Goal: Task Accomplishment & Management: Use online tool/utility

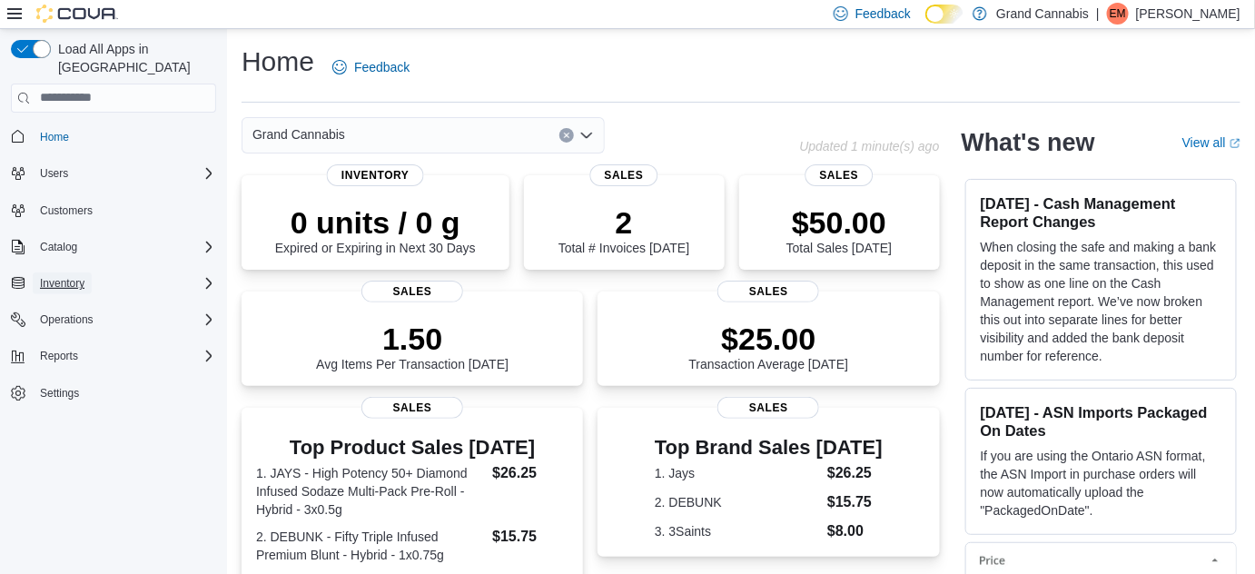
click at [64, 276] on span "Inventory" at bounding box center [62, 283] width 45 height 15
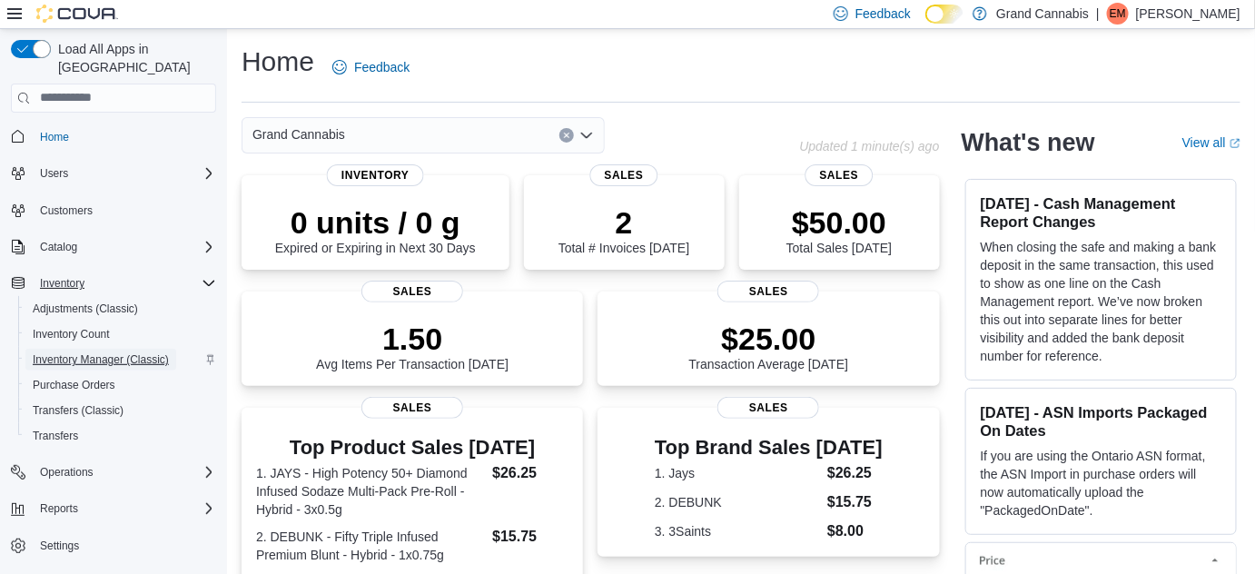
click at [73, 352] on span "Inventory Manager (Classic)" at bounding box center [101, 359] width 136 height 15
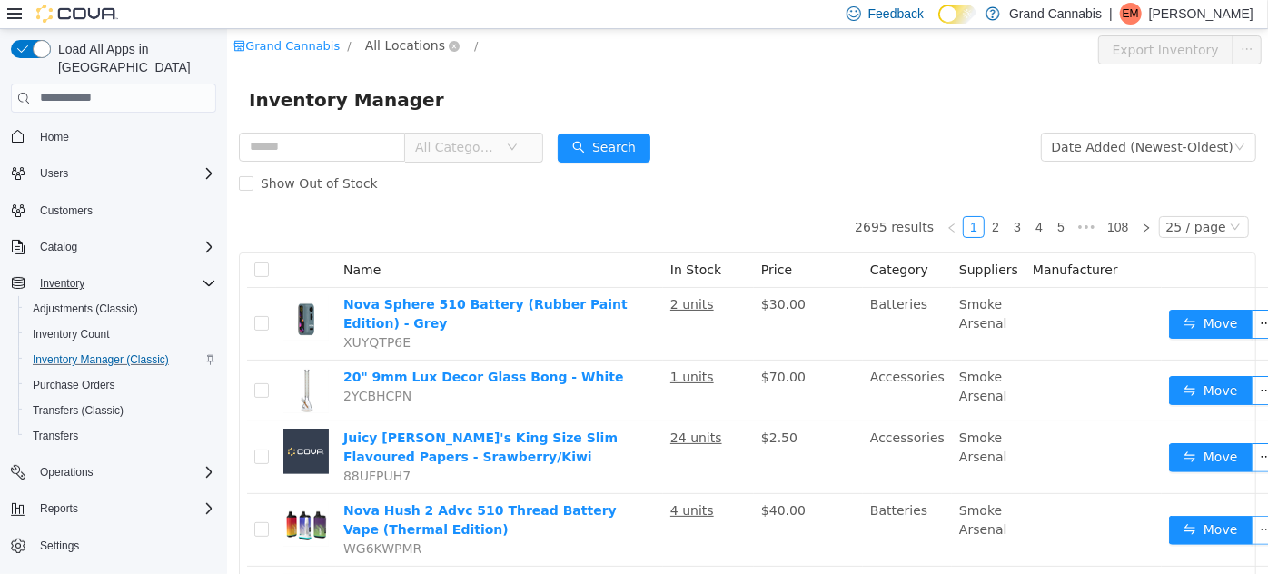
click at [411, 55] on span "All Locations" at bounding box center [412, 46] width 108 height 22
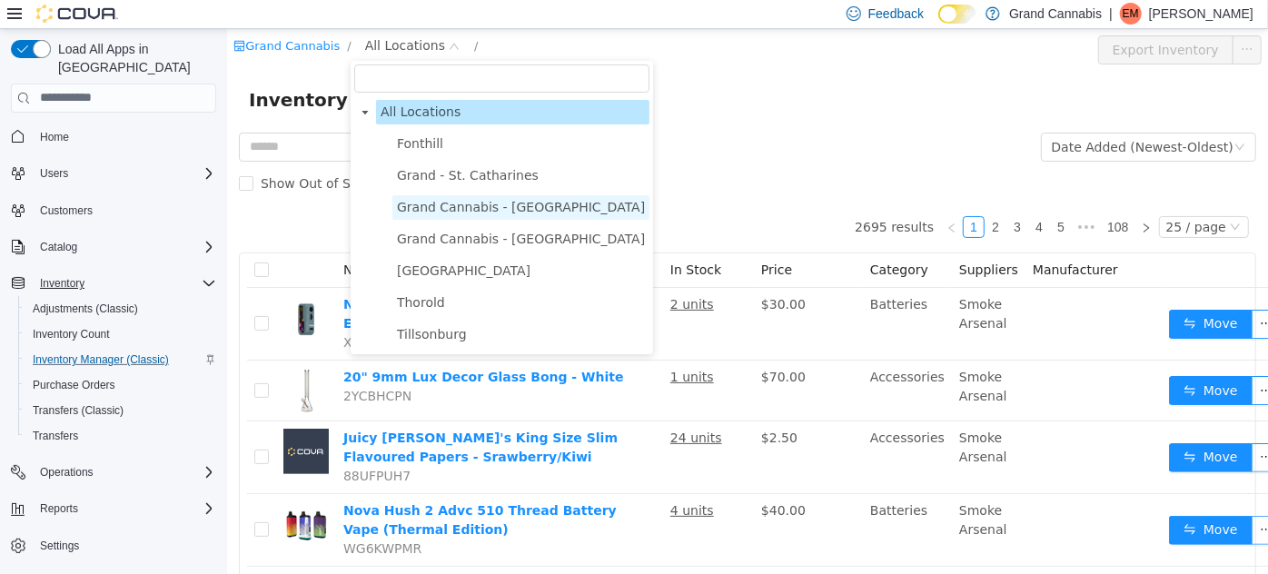
click at [415, 201] on span "Grand Cannabis - [GEOGRAPHIC_DATA]" at bounding box center [520, 206] width 248 height 15
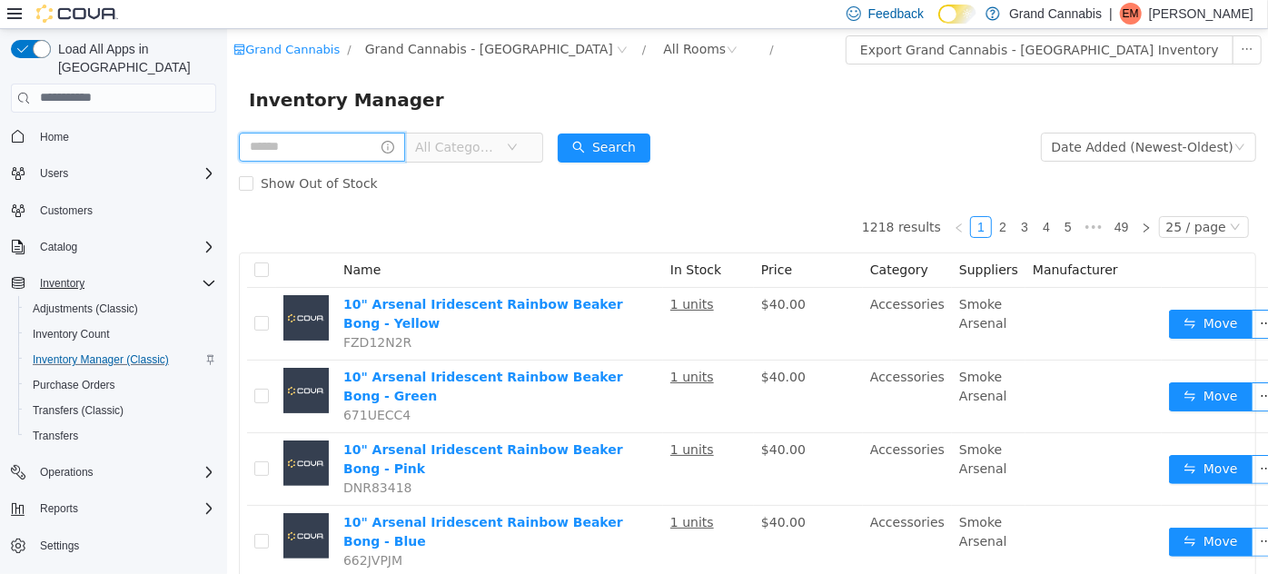
click at [357, 152] on input "text" at bounding box center [321, 146] width 166 height 29
click at [458, 135] on span "All Categories" at bounding box center [459, 146] width 91 height 27
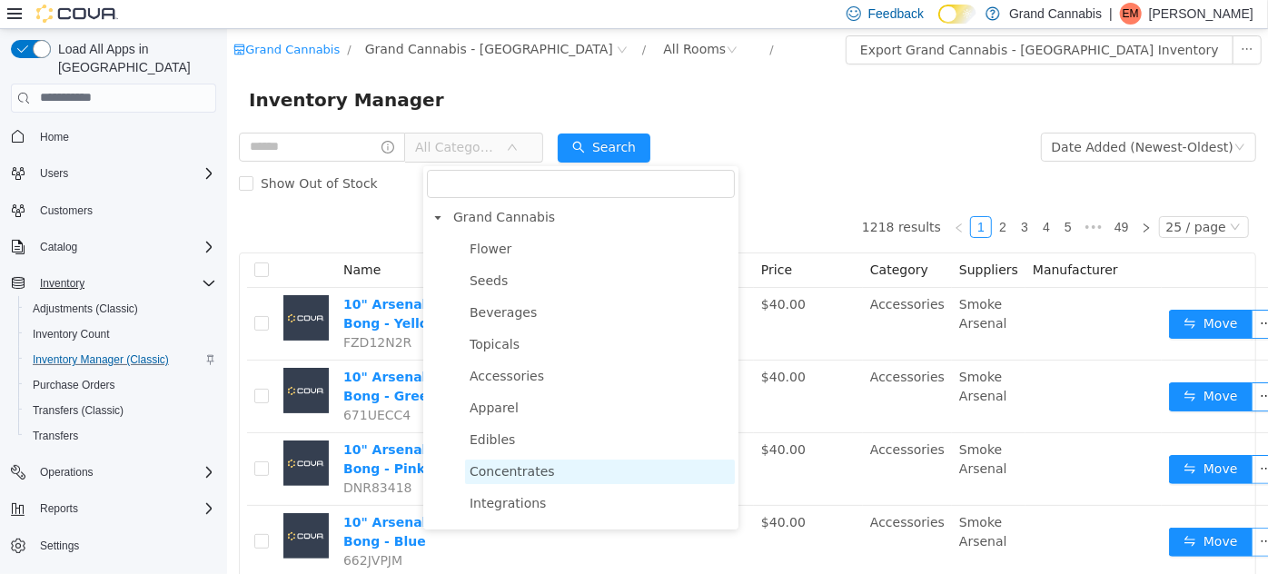
click at [498, 470] on span "Concentrates" at bounding box center [511, 470] width 85 height 15
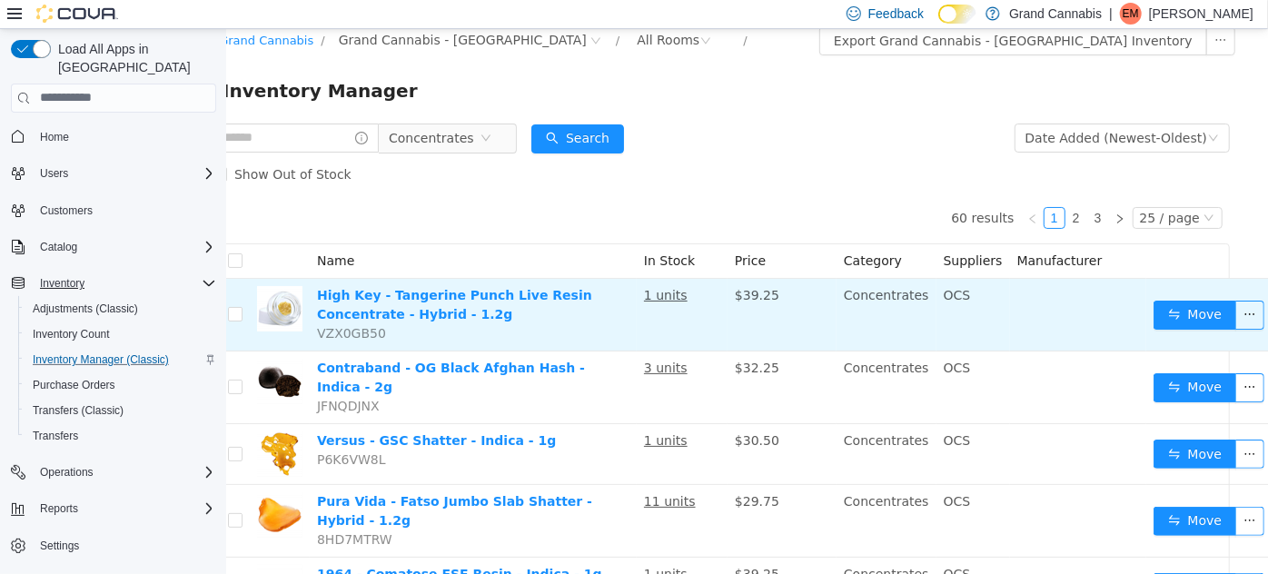
scroll to position [9, 0]
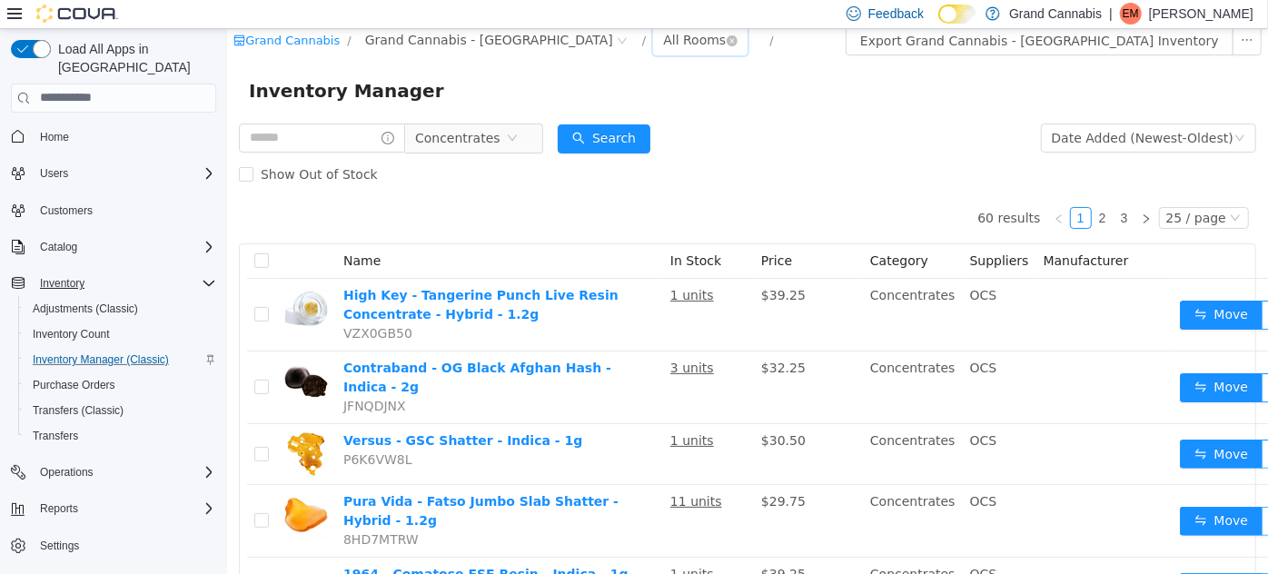
click at [662, 41] on div "All Rooms" at bounding box center [693, 38] width 63 height 27
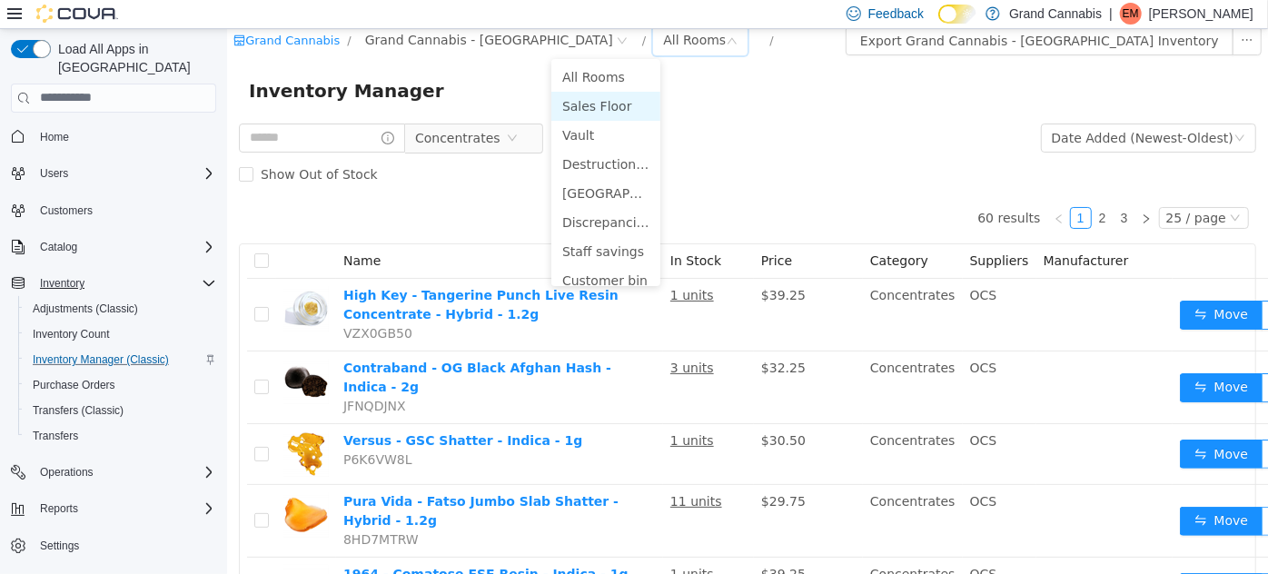
click at [577, 92] on li "Sales Floor" at bounding box center [604, 105] width 109 height 29
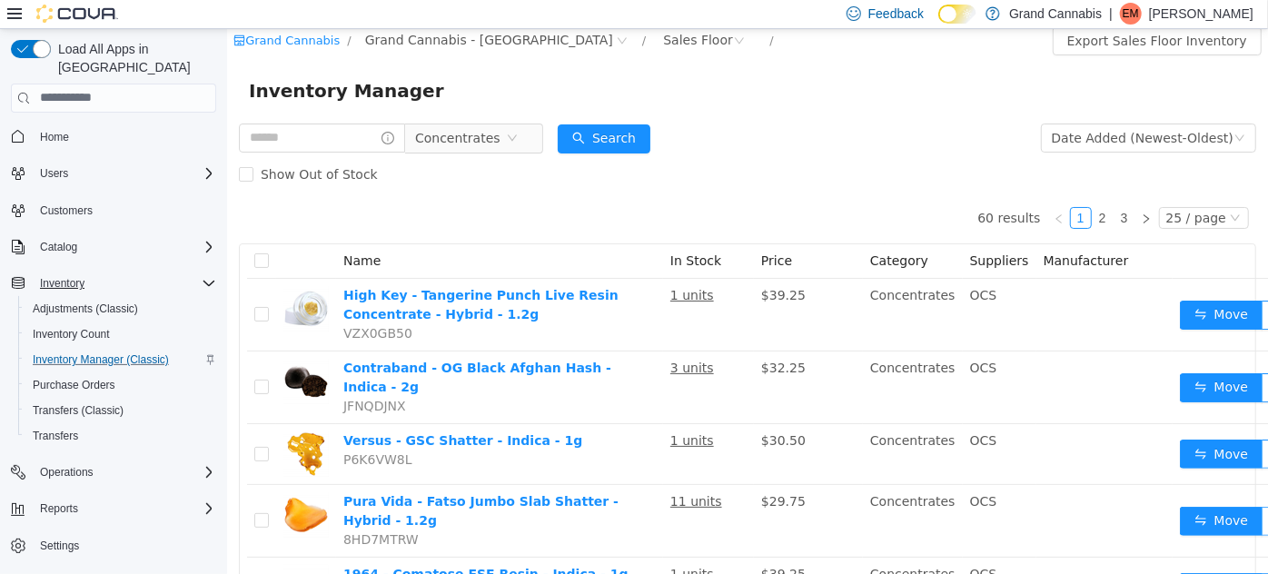
click at [769, 124] on form "Concentrates Date Added (Newest-Oldest) Search Show Out of Stock" at bounding box center [746, 155] width 1017 height 73
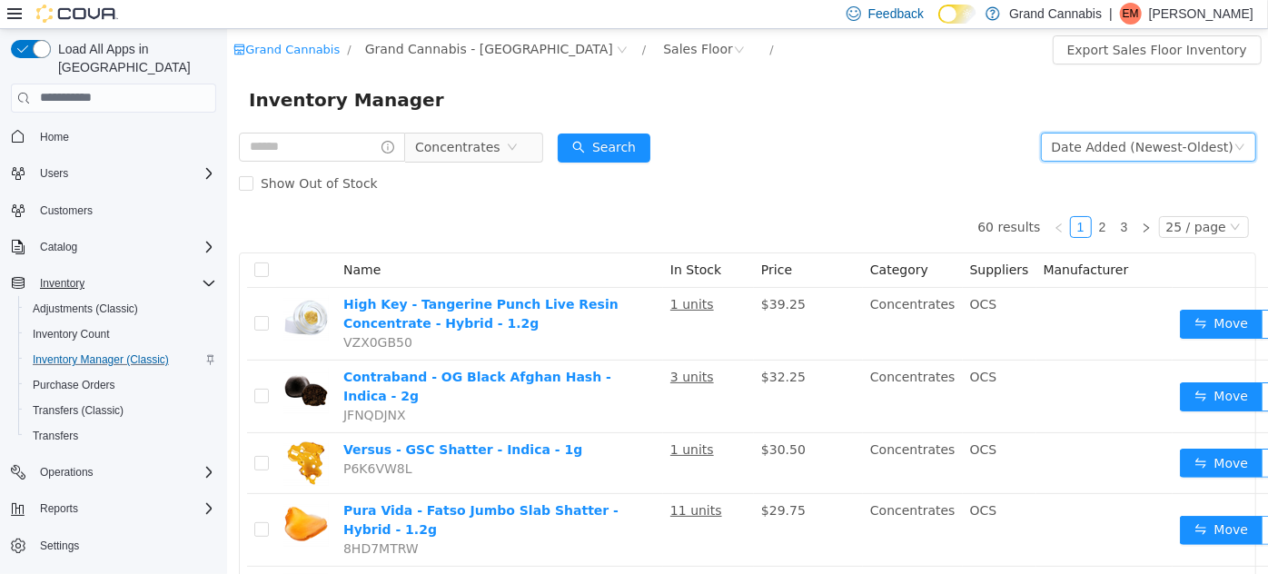
click at [1087, 155] on div "Date Added (Newest-Oldest)" at bounding box center [1142, 146] width 182 height 27
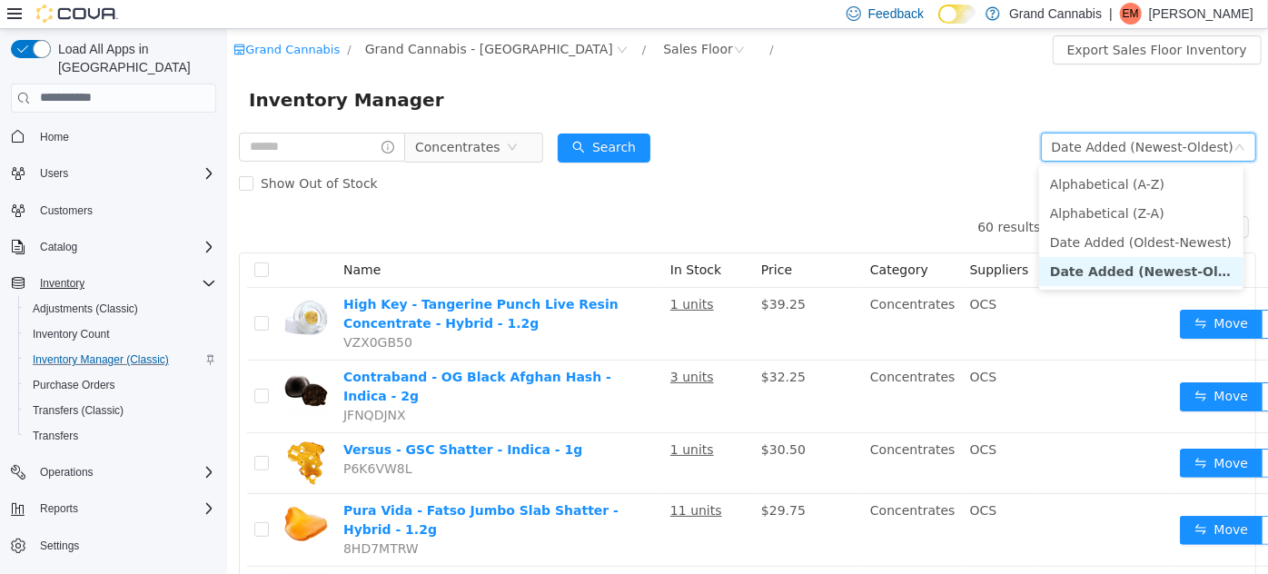
click at [944, 138] on form "Concentrates Date Added (Newest-Oldest) Search Show Out of Stock" at bounding box center [746, 164] width 1017 height 73
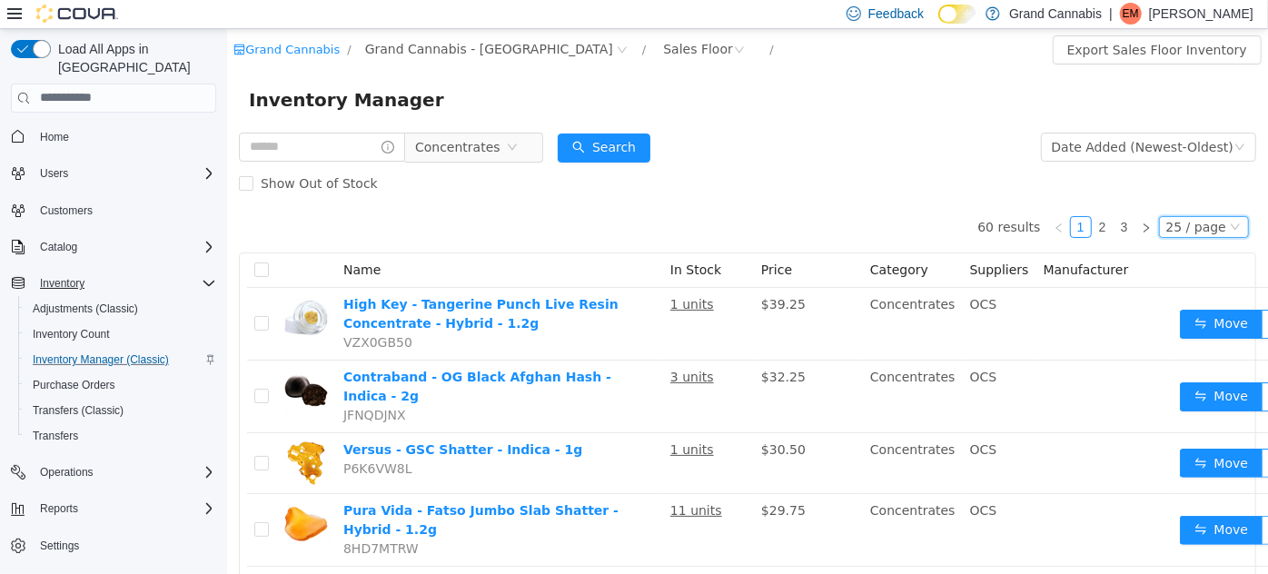
click at [1167, 228] on div "25 / page" at bounding box center [1195, 226] width 60 height 20
click at [1174, 356] on li "50 / page" at bounding box center [1197, 343] width 88 height 29
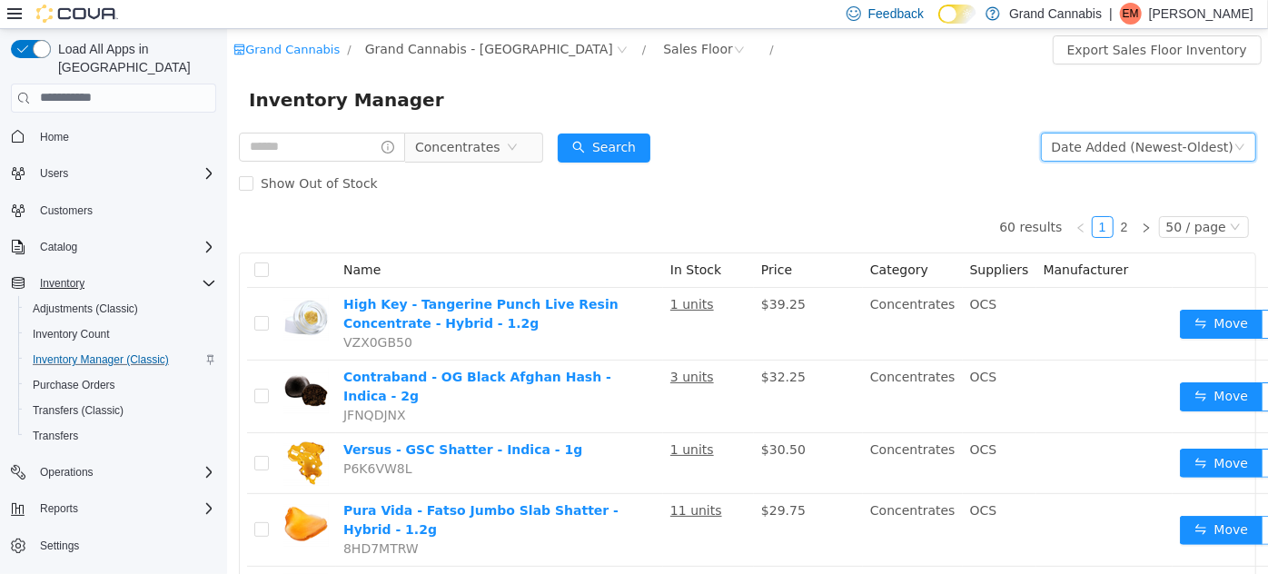
click at [1149, 139] on div "Date Added (Newest-Oldest)" at bounding box center [1142, 146] width 182 height 27
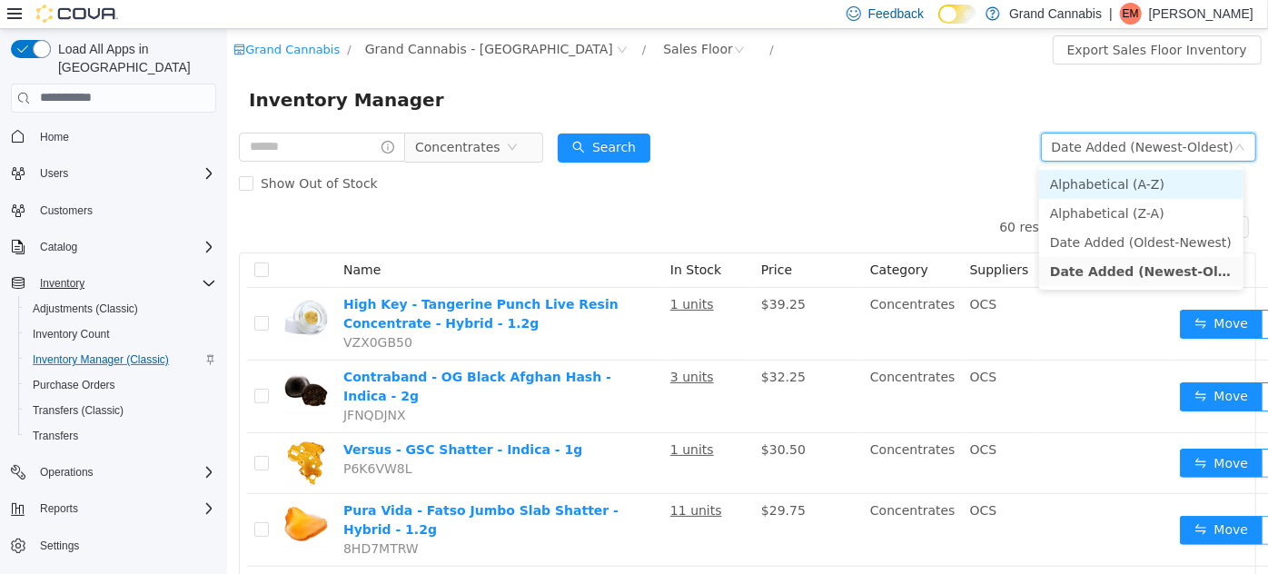
click at [1118, 181] on li "Alphabetical (A-Z)" at bounding box center [1140, 183] width 204 height 29
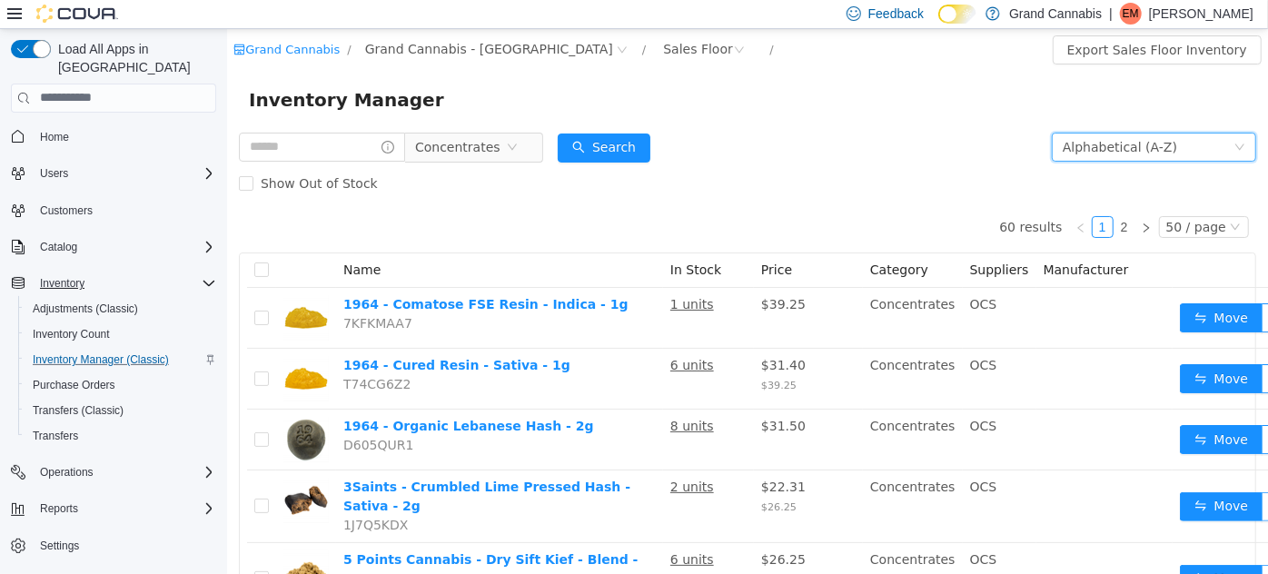
click at [1048, 58] on div "Grand Cannabis / Grand Cannabis - [GEOGRAPHIC_DATA] / Sales Floor /" at bounding box center [661, 49] width 857 height 29
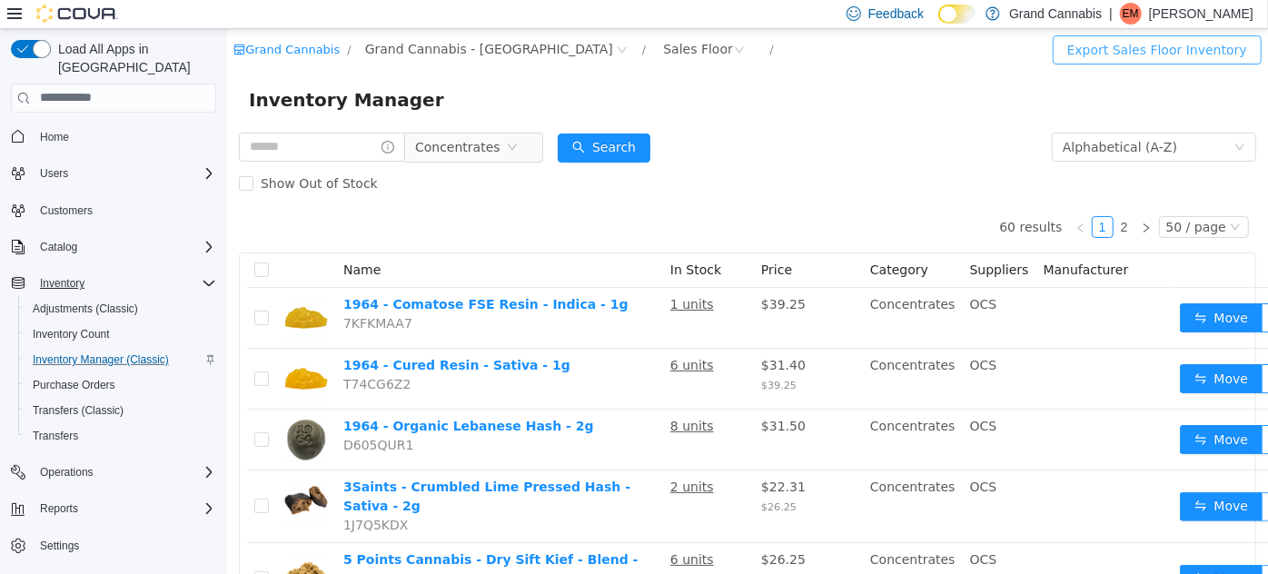
click at [1134, 48] on button "Export Sales Floor Inventory" at bounding box center [1156, 49] width 209 height 29
